Goal: Information Seeking & Learning: Learn about a topic

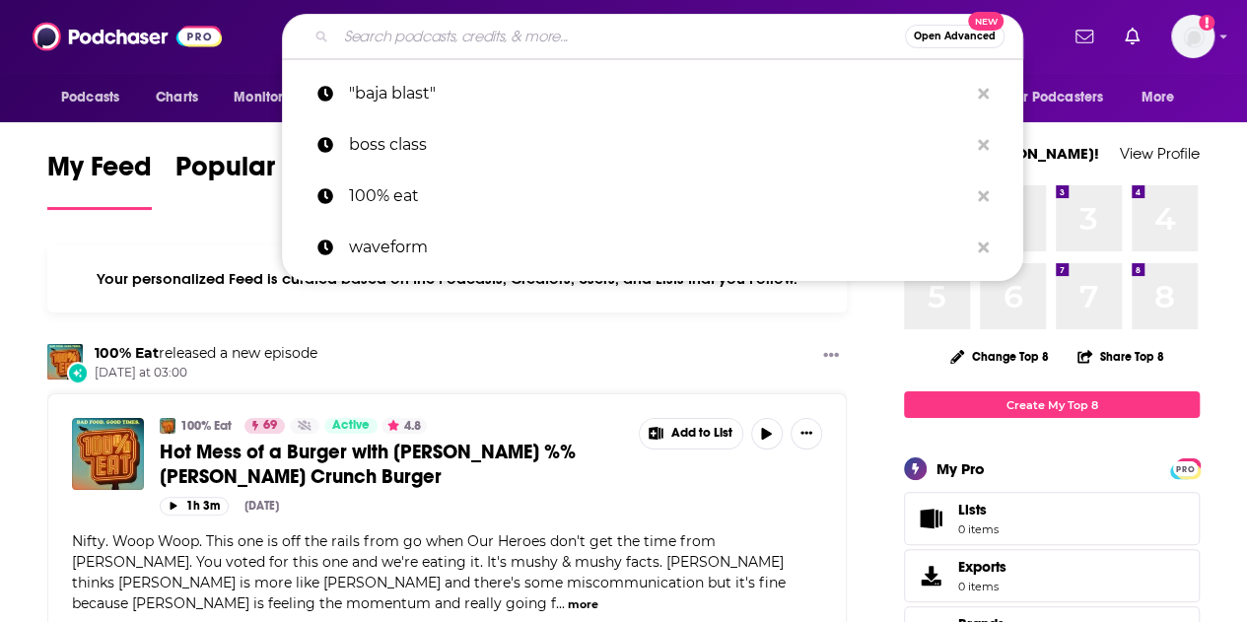
click at [534, 36] on input "Search podcasts, credits, & more..." at bounding box center [620, 37] width 569 height 32
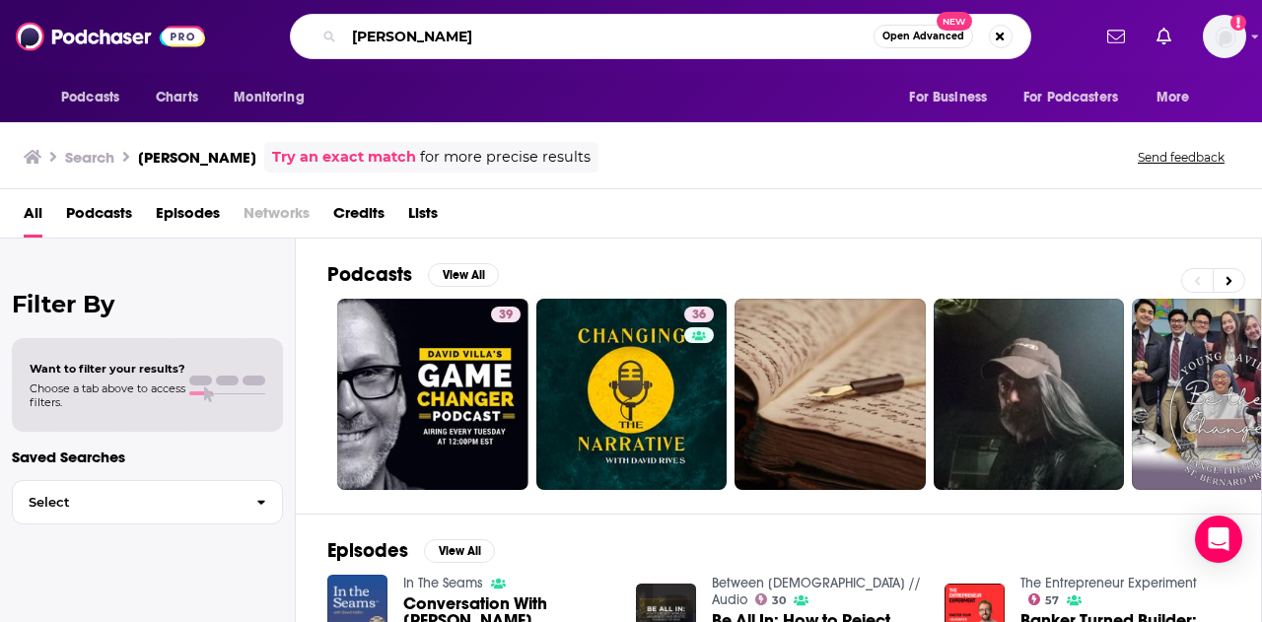
click at [351, 32] on input "[PERSON_NAME]" at bounding box center [608, 37] width 529 height 32
click at [519, 33] on input "the [PERSON_NAME]" at bounding box center [608, 37] width 529 height 32
type input "the [PERSON_NAME] show"
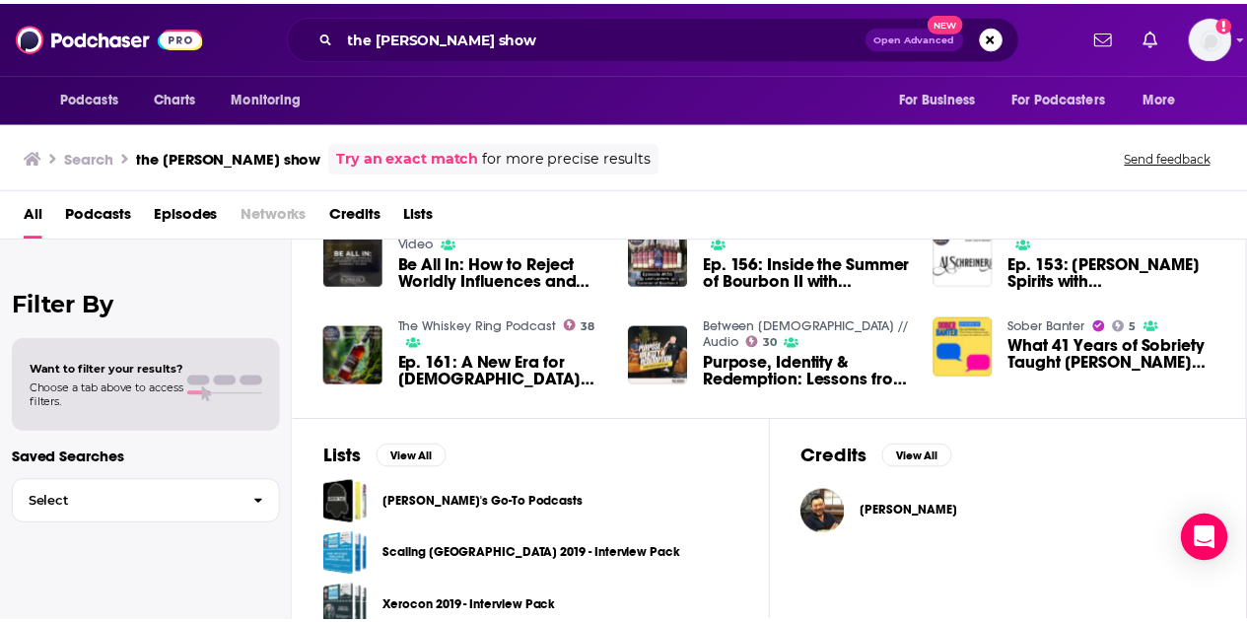
scroll to position [480, 0]
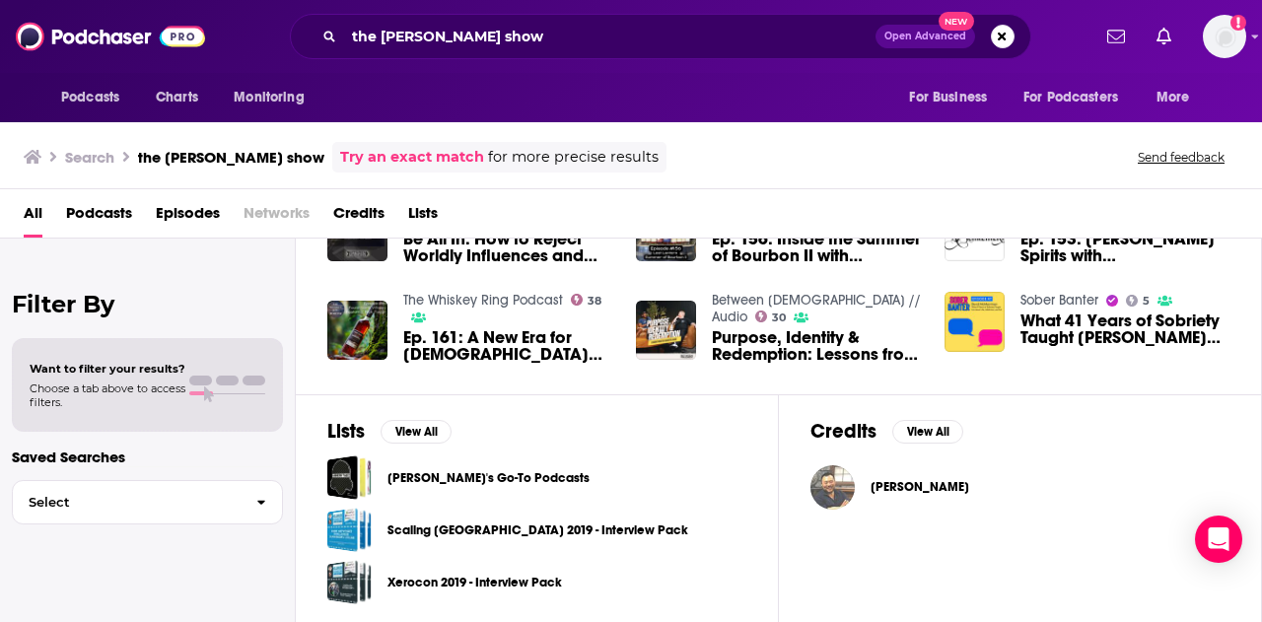
click at [838, 478] on img "Dave Chang" at bounding box center [832, 487] width 44 height 44
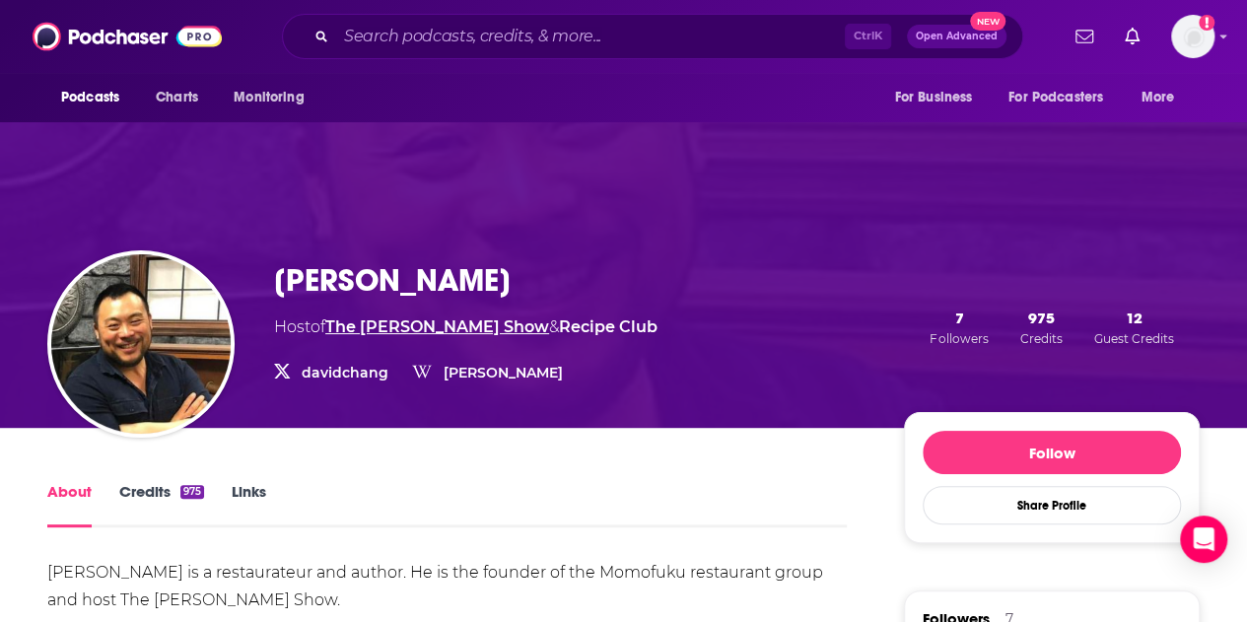
click at [493, 325] on link "The [PERSON_NAME] Show" at bounding box center [437, 326] width 224 height 19
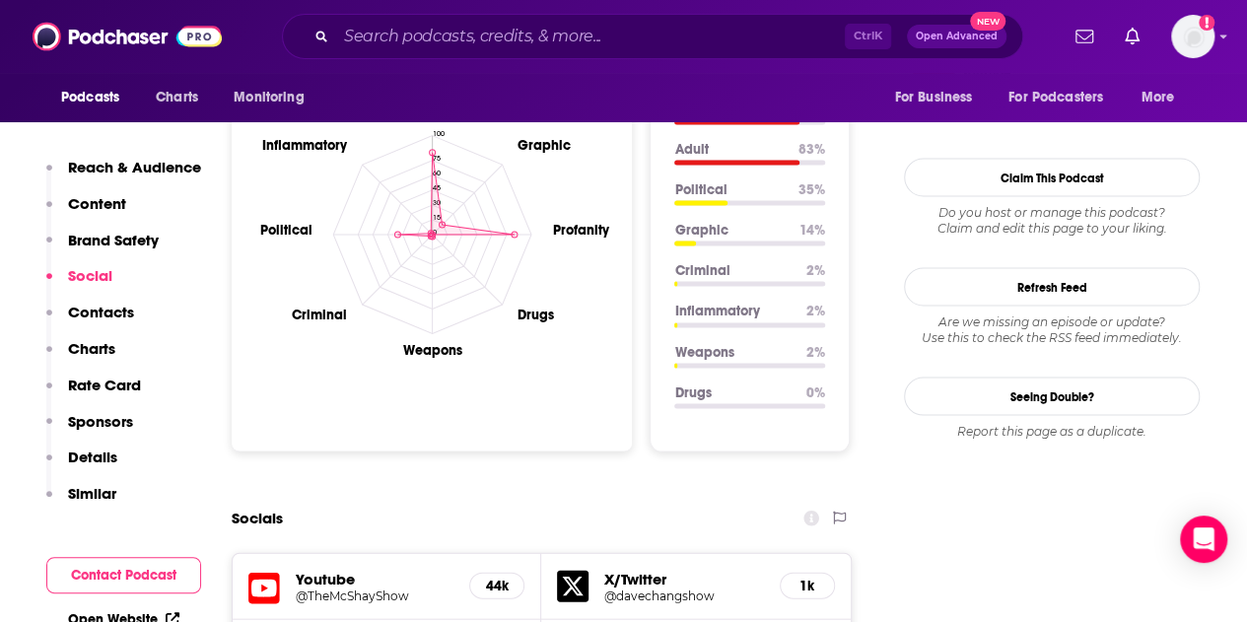
scroll to position [1832, 0]
